Goal: Task Accomplishment & Management: Manage account settings

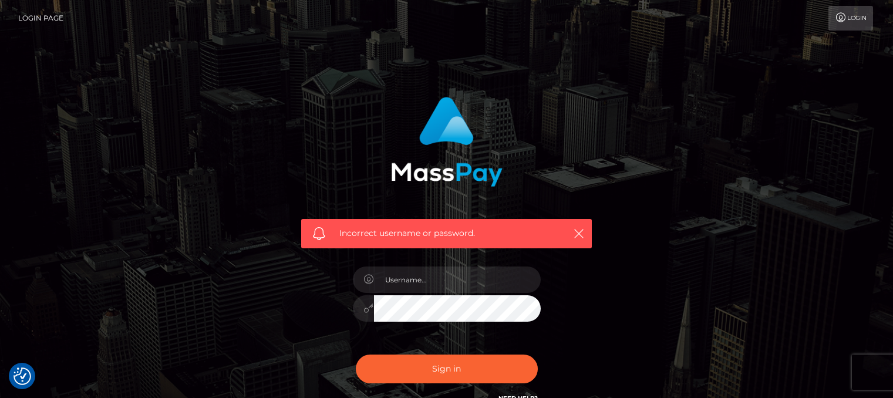
scroll to position [115, 0]
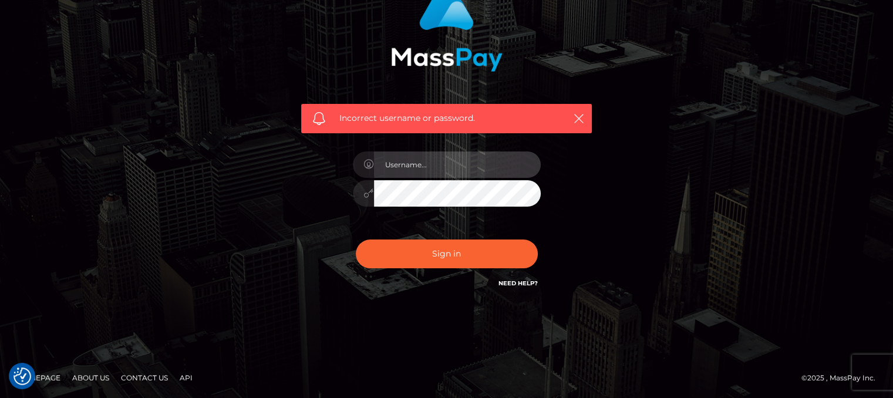
click at [446, 168] on input "text" at bounding box center [457, 164] width 167 height 26
type input "lussinqa007@gmail.com"
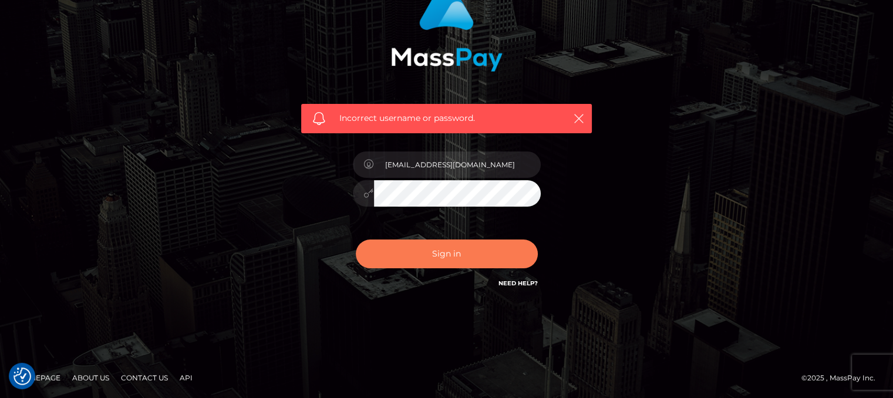
click at [437, 242] on button "Sign in" at bounding box center [447, 254] width 182 height 29
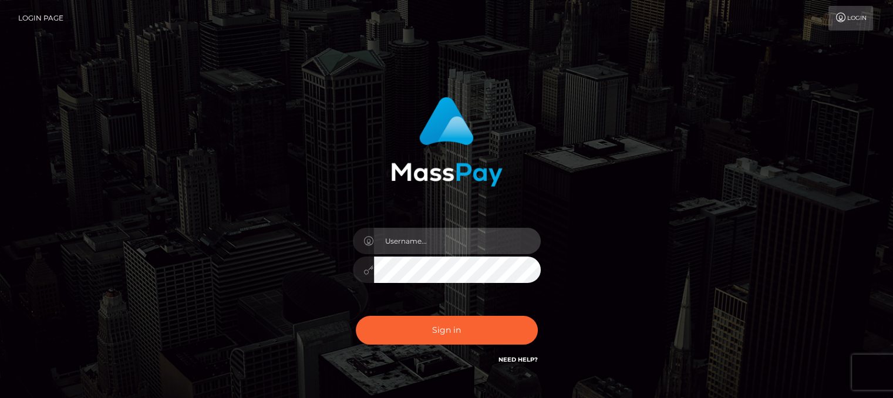
click at [453, 236] on input "text" at bounding box center [457, 241] width 167 height 26
type input "[EMAIL_ADDRESS][DOMAIN_NAME]"
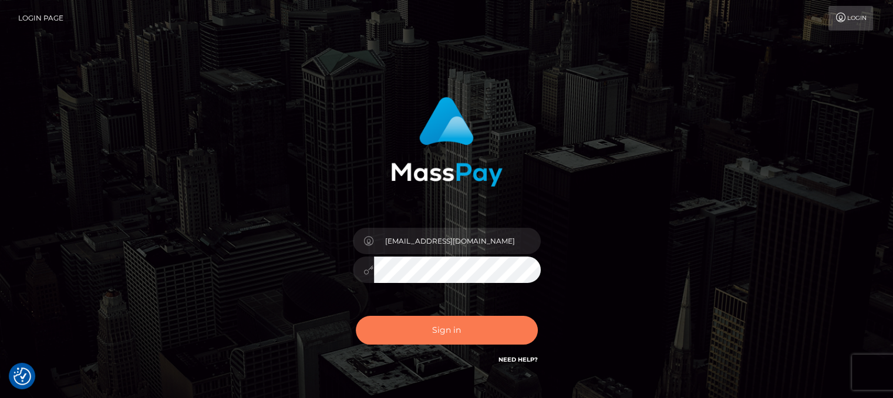
click at [441, 326] on button "Sign in" at bounding box center [447, 330] width 182 height 29
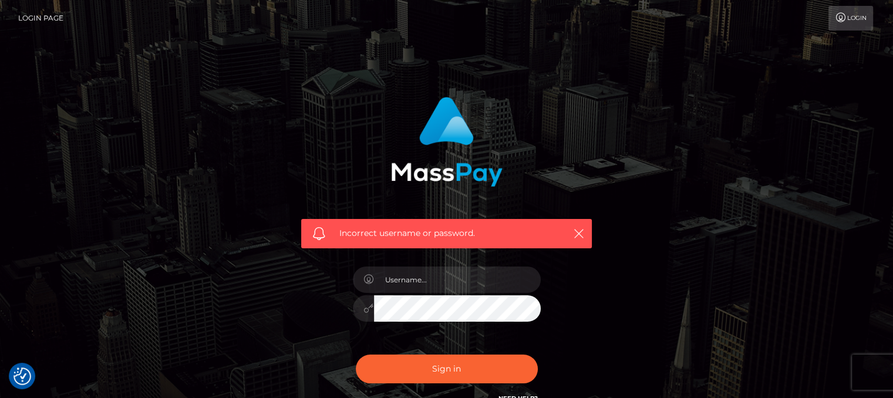
click at [592, 268] on div "Incorrect username or password." at bounding box center [446, 251] width 308 height 326
drag, startPoint x: 494, startPoint y: 271, endPoint x: 491, endPoint y: 278, distance: 7.4
click at [494, 271] on input "text" at bounding box center [457, 280] width 167 height 26
click at [491, 278] on input "text" at bounding box center [457, 280] width 167 height 26
type input "[EMAIL_ADDRESS][DOMAIN_NAME]"
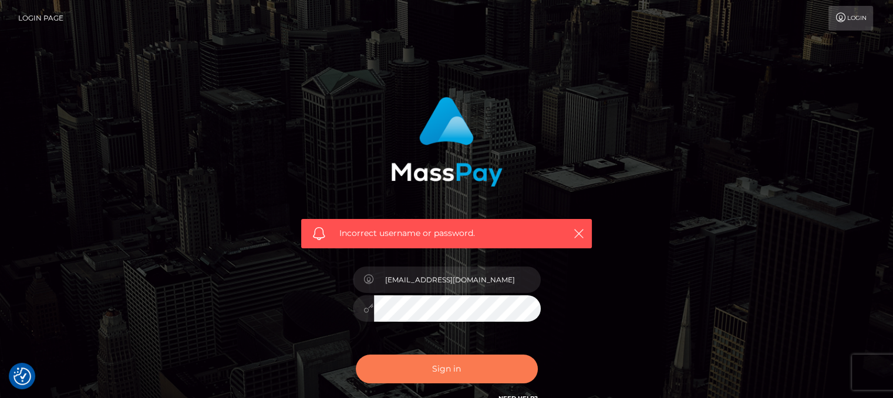
click at [465, 363] on button "Sign in" at bounding box center [447, 369] width 182 height 29
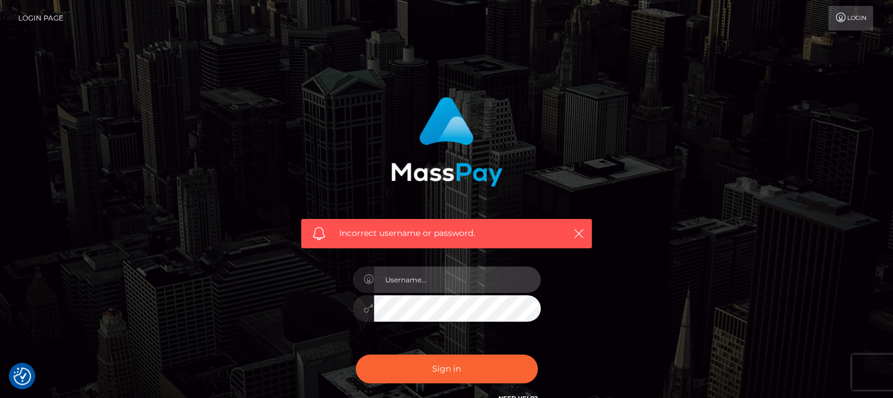
type input "[EMAIL_ADDRESS][DOMAIN_NAME]"
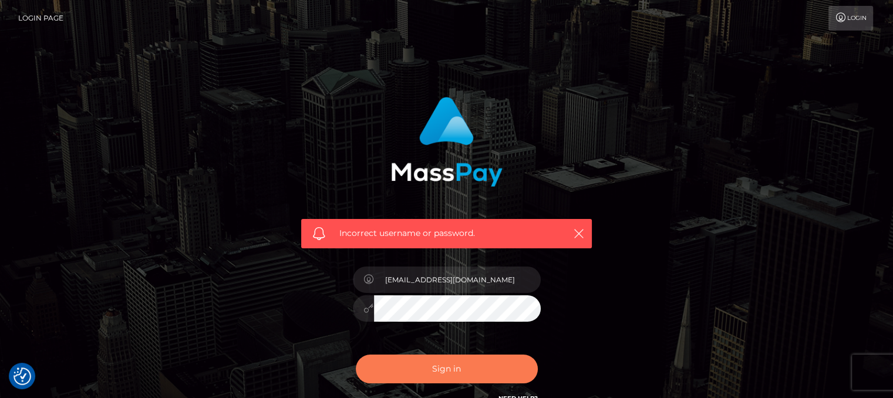
click at [446, 366] on button "Sign in" at bounding box center [447, 369] width 182 height 29
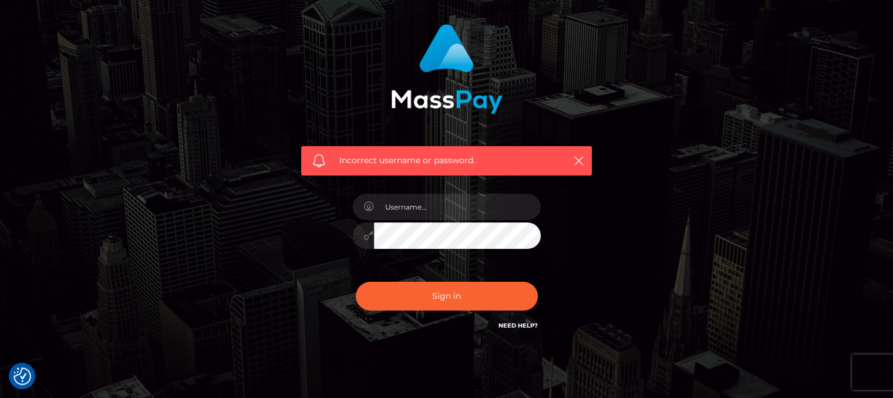
scroll to position [115, 0]
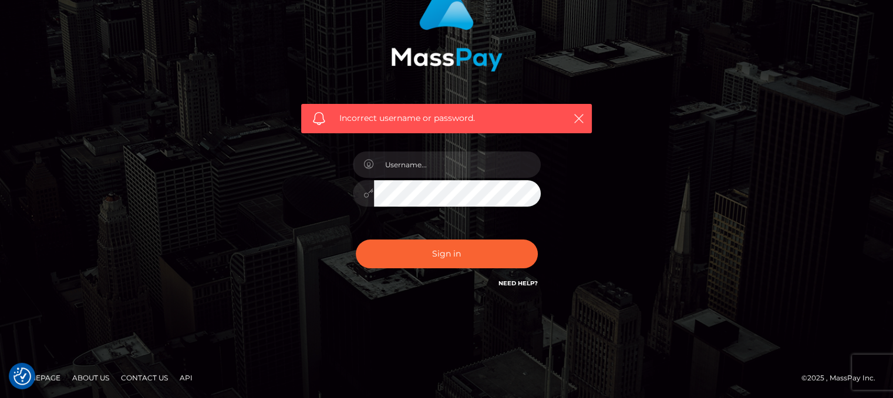
click at [438, 178] on div at bounding box center [446, 188] width 205 height 90
click at [439, 170] on input "text" at bounding box center [457, 164] width 167 height 26
type input "[EMAIL_ADDRESS][DOMAIN_NAME]"
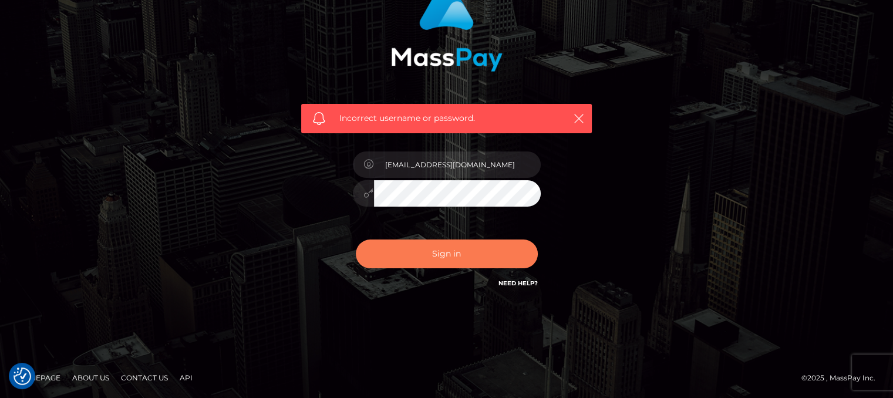
click at [425, 253] on button "Sign in" at bounding box center [447, 254] width 182 height 29
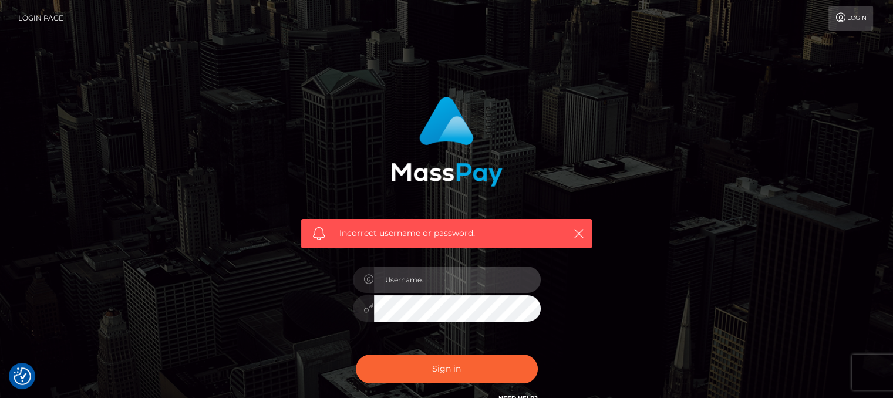
click at [446, 278] on input "text" at bounding box center [457, 280] width 167 height 26
type input "[EMAIL_ADDRESS][DOMAIN_NAME]"
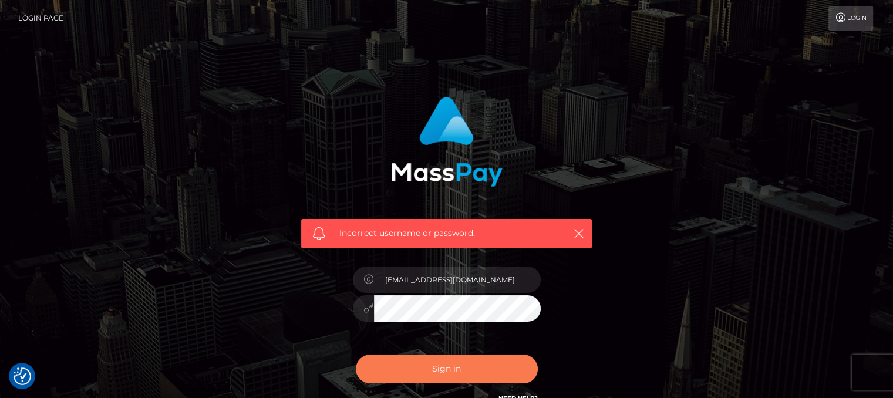
click at [461, 362] on button "Sign in" at bounding box center [447, 369] width 182 height 29
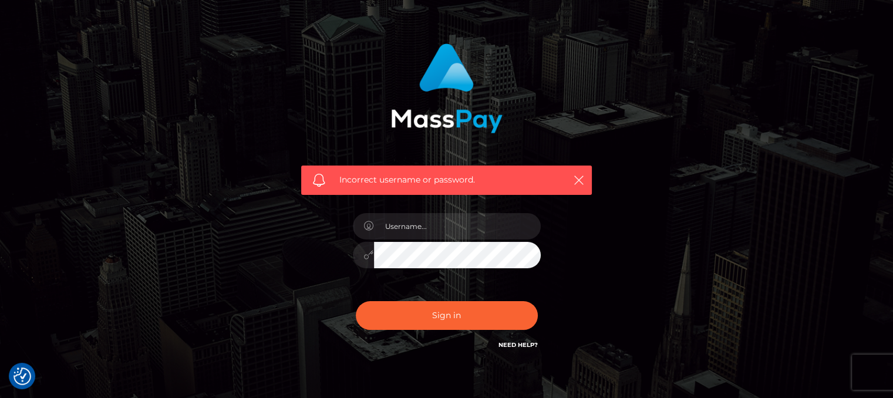
scroll to position [115, 0]
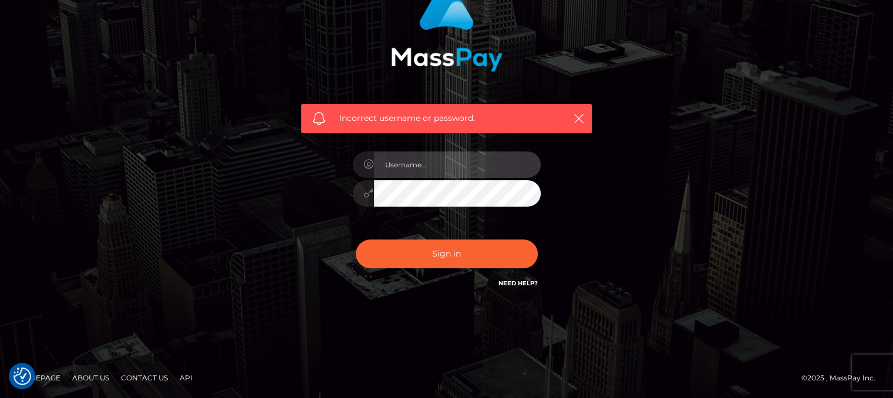
click at [442, 174] on input "text" at bounding box center [457, 164] width 167 height 26
click at [443, 174] on input "text" at bounding box center [457, 164] width 167 height 26
type input "[EMAIL_ADDRESS][DOMAIN_NAME]"
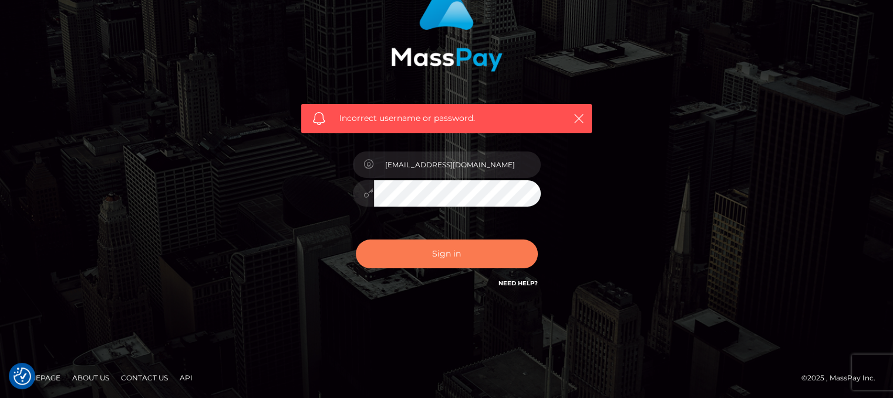
click at [459, 240] on button "Sign in" at bounding box center [447, 254] width 182 height 29
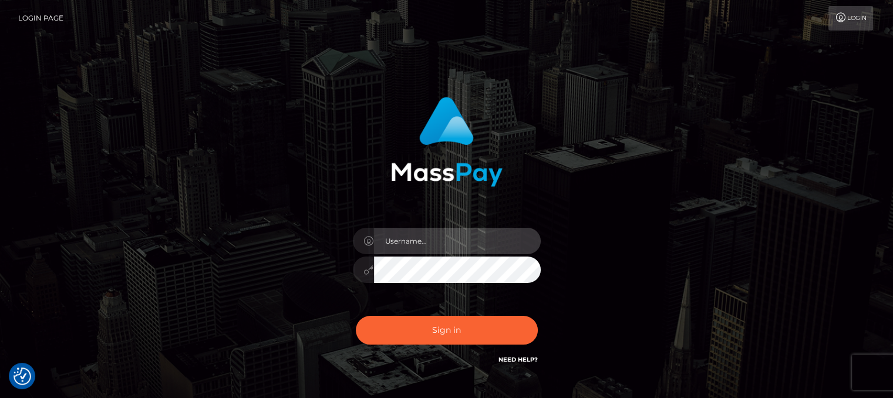
click at [471, 237] on input "text" at bounding box center [457, 241] width 167 height 26
click at [451, 233] on input "text" at bounding box center [457, 241] width 167 height 26
type input "[EMAIL_ADDRESS][DOMAIN_NAME]"
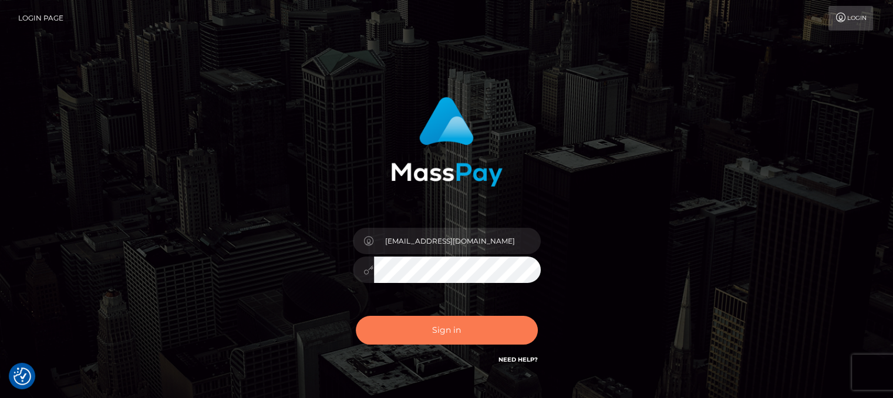
click at [441, 323] on button "Sign in" at bounding box center [447, 330] width 182 height 29
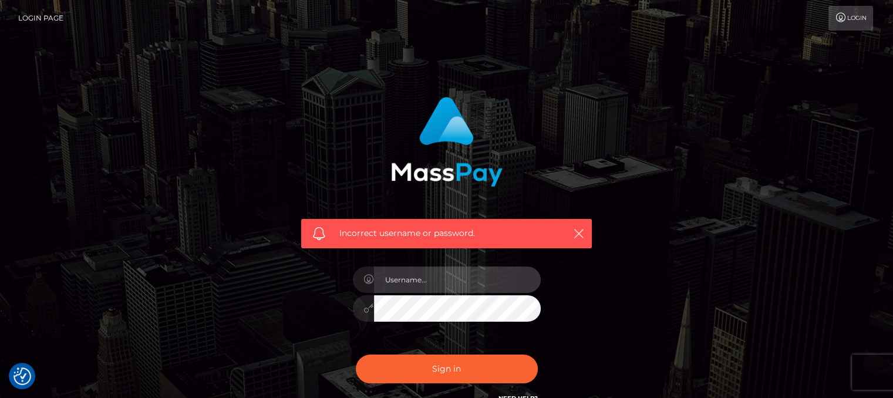
click at [402, 281] on input "text" at bounding box center [457, 280] width 167 height 26
type input "lussinqa007@gmail.com"
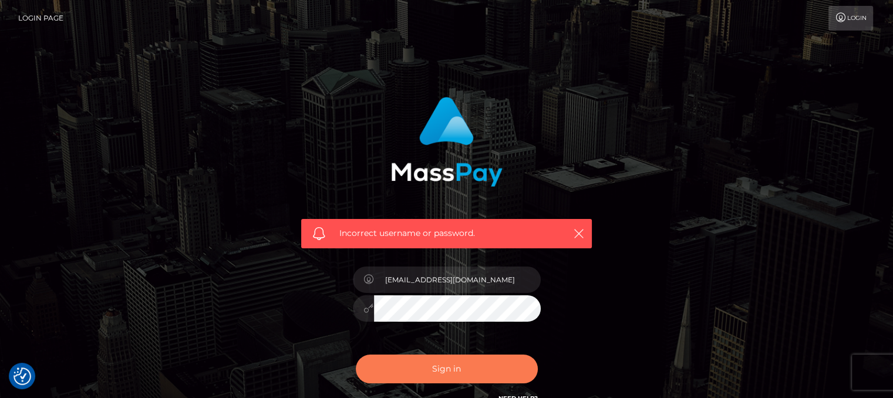
click at [433, 365] on button "Sign in" at bounding box center [447, 369] width 182 height 29
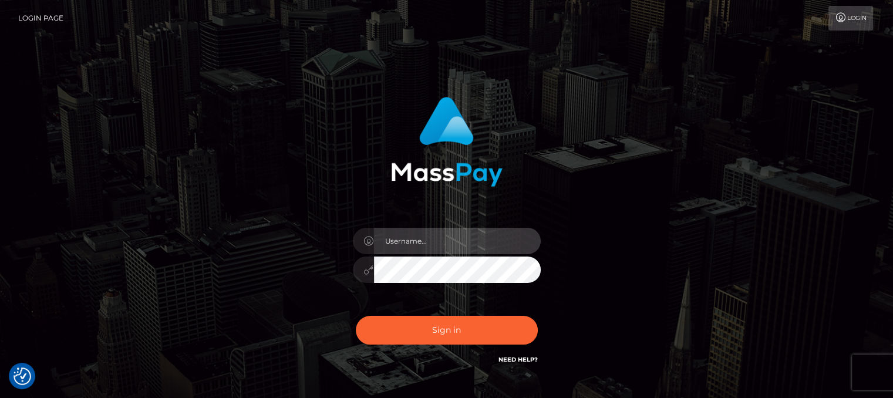
click at [445, 250] on input "text" at bounding box center [457, 241] width 167 height 26
type input "lussinqa007@gmail.com"
click at [395, 346] on div "Sign in Need Help?" at bounding box center [446, 335] width 205 height 52
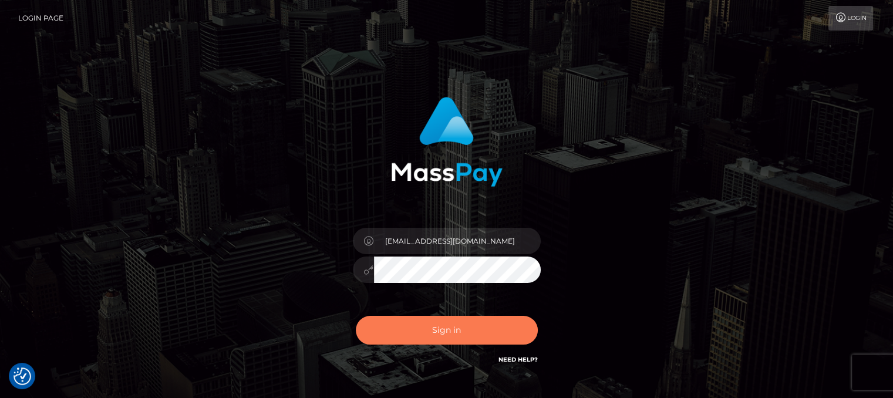
click at [429, 331] on button "Sign in" at bounding box center [447, 330] width 182 height 29
